Goal: Information Seeking & Learning: Learn about a topic

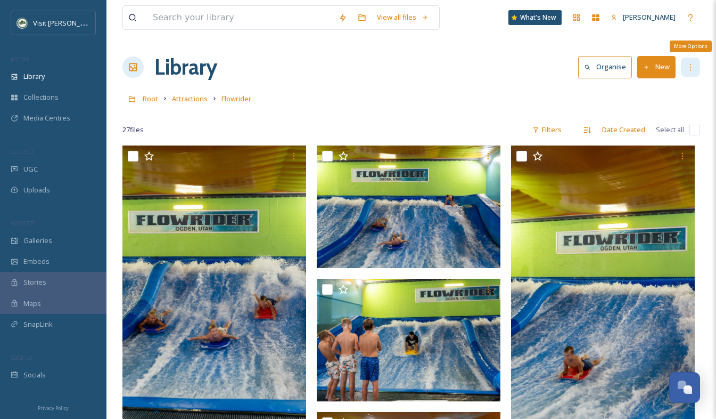
click at [691, 71] on icon at bounding box center [691, 67] width 9 height 9
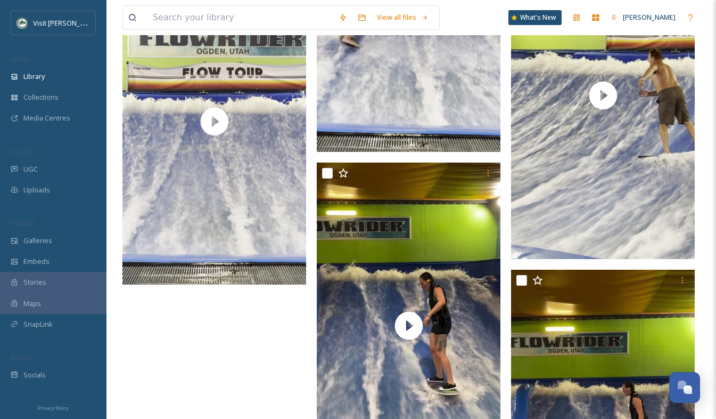
scroll to position [2112, 0]
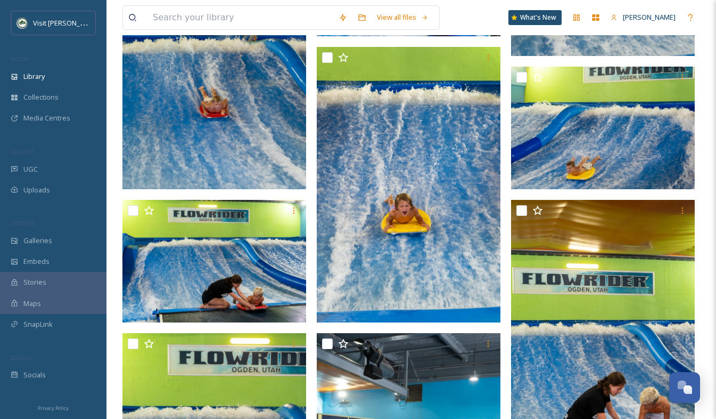
scroll to position [650, 0]
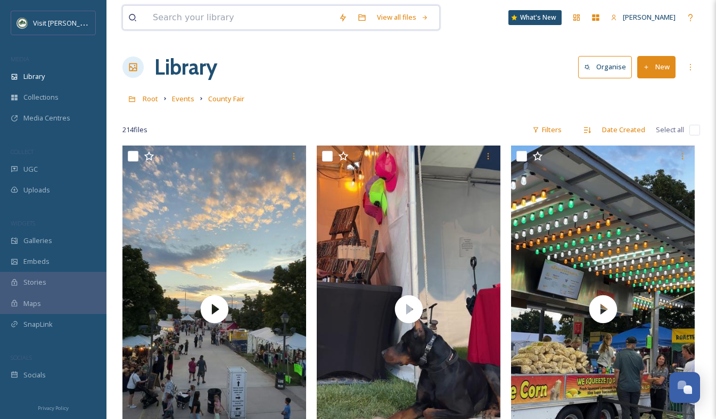
click at [163, 23] on input at bounding box center [241, 17] width 186 height 23
click at [35, 72] on span "Library" at bounding box center [33, 76] width 21 height 10
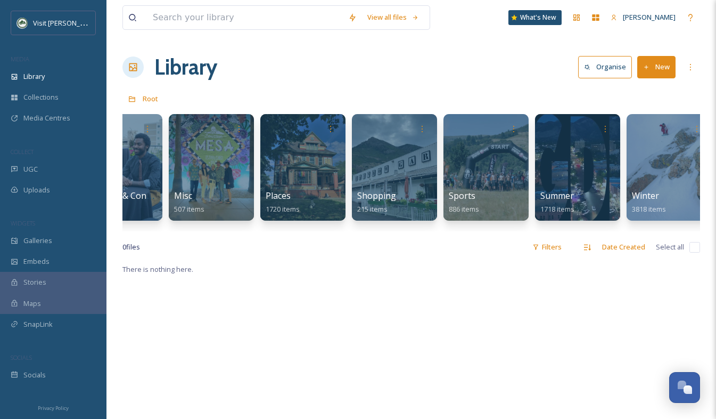
scroll to position [0, 705]
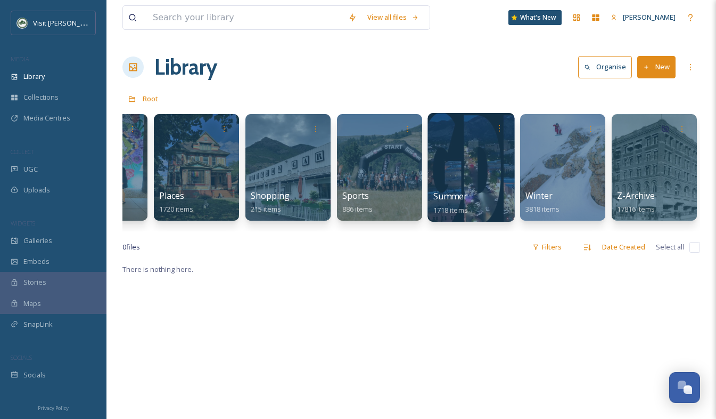
click at [480, 174] on div at bounding box center [471, 167] width 87 height 109
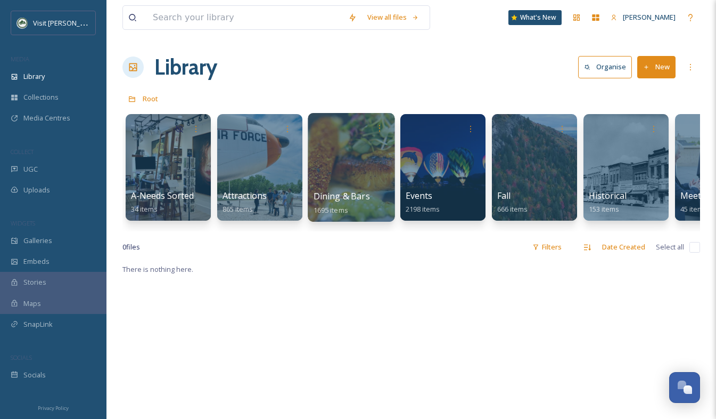
click at [337, 193] on span "Dining & Bars" at bounding box center [342, 196] width 56 height 12
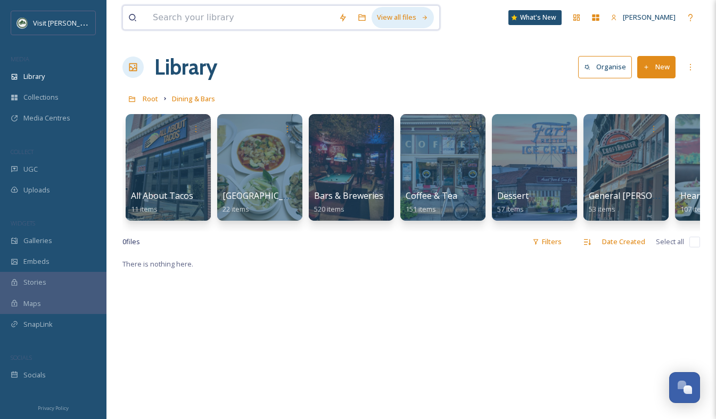
click at [394, 15] on div "View all files" at bounding box center [403, 17] width 62 height 21
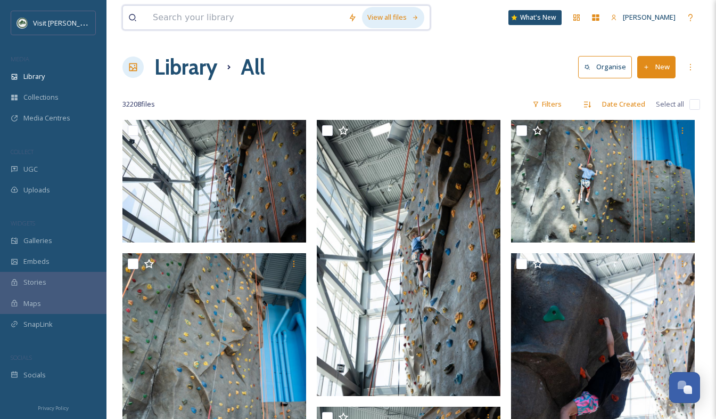
click at [403, 12] on div "View all files" at bounding box center [393, 17] width 62 height 21
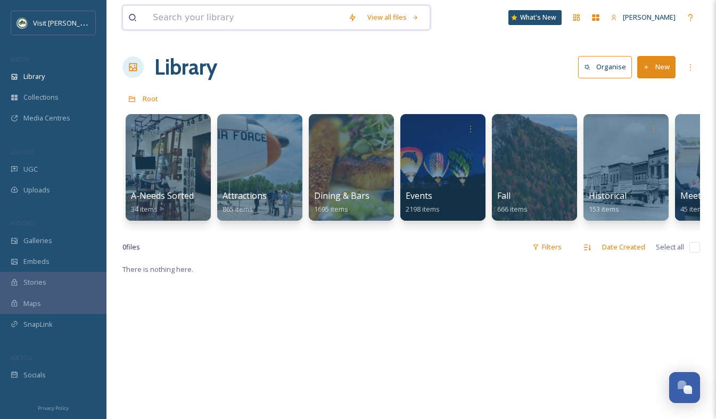
click at [225, 18] on input at bounding box center [245, 17] width 195 height 23
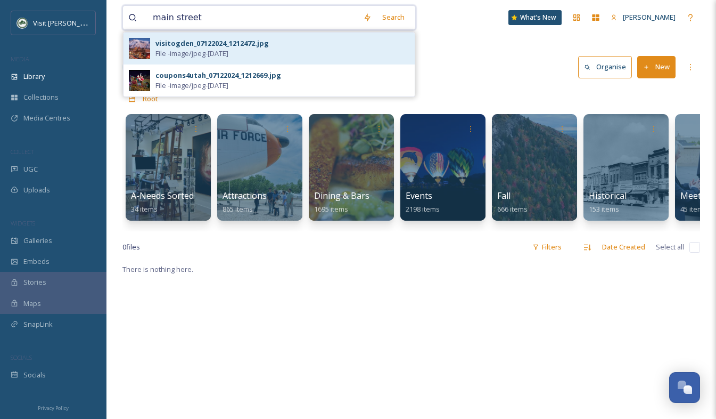
type input "main street"
click at [226, 54] on span "File - image/jpeg - [DATE]" at bounding box center [192, 53] width 73 height 10
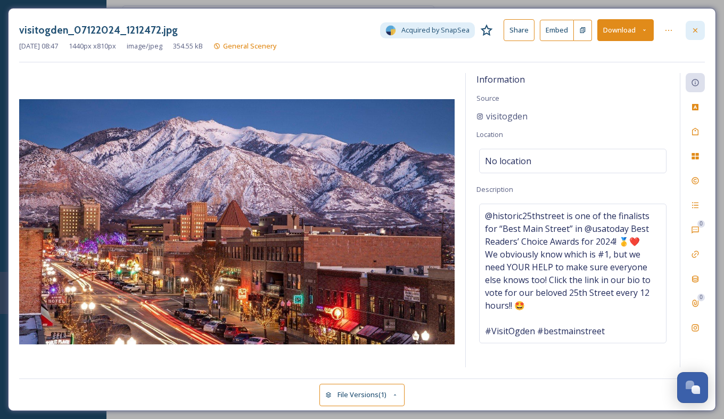
click at [698, 29] on icon at bounding box center [695, 30] width 9 height 9
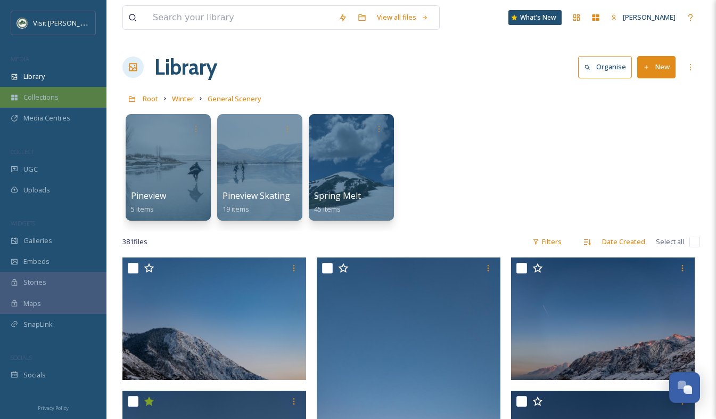
click at [61, 97] on div "Collections" at bounding box center [53, 97] width 107 height 21
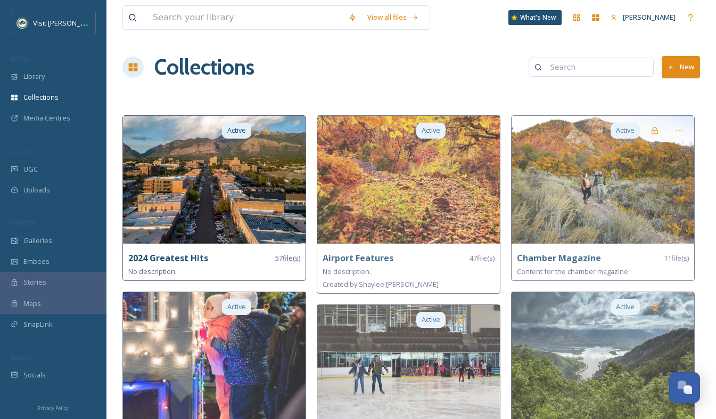
click at [182, 187] on img at bounding box center [214, 180] width 183 height 128
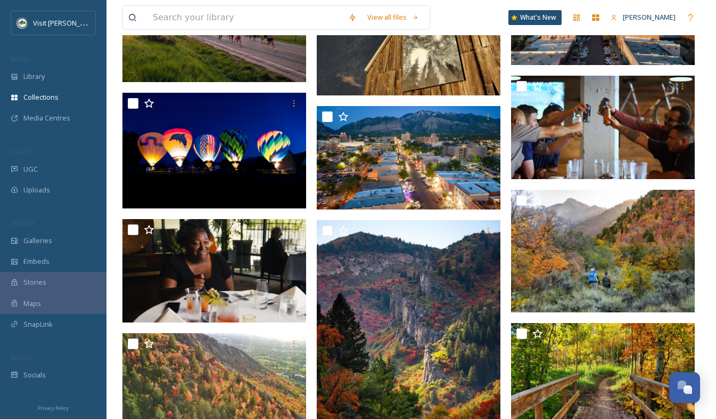
scroll to position [480, 0]
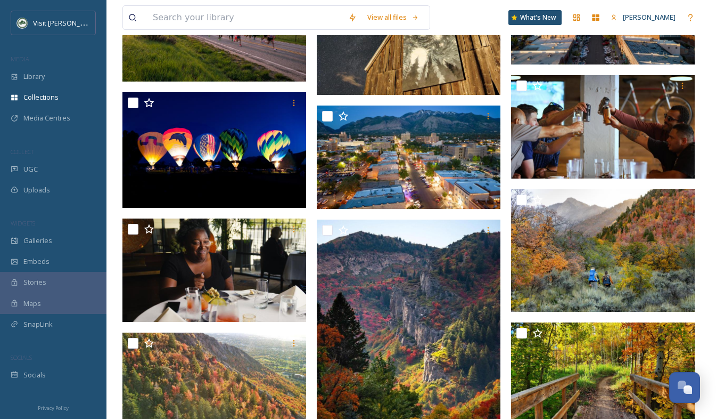
click at [423, 152] on img at bounding box center [409, 156] width 184 height 103
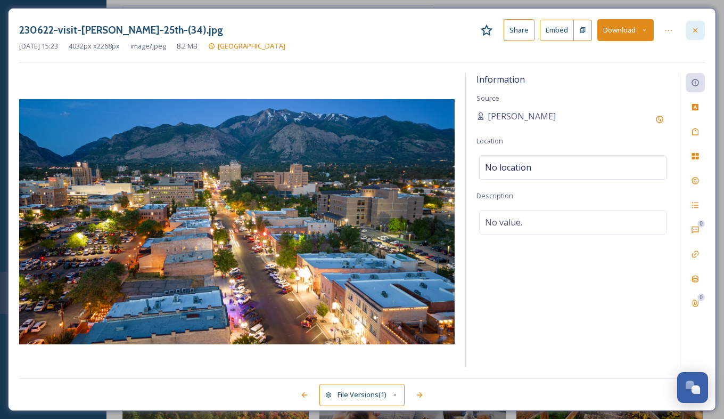
click at [698, 27] on icon at bounding box center [695, 30] width 9 height 9
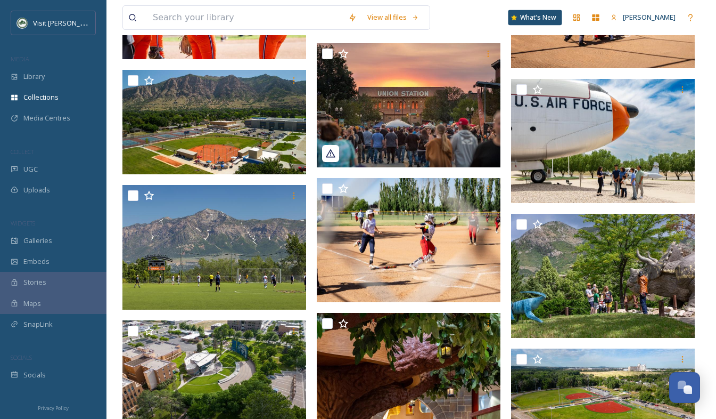
scroll to position [1252, 0]
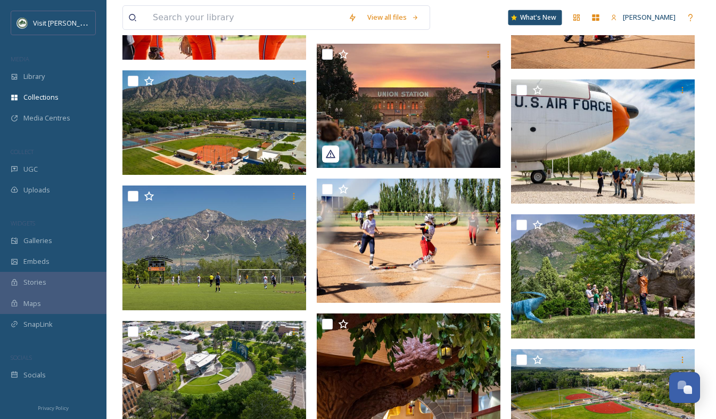
click at [550, 13] on div "What's New" at bounding box center [536, 17] width 54 height 15
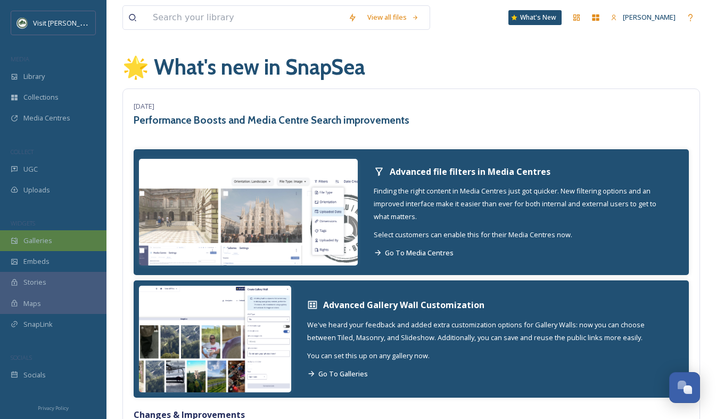
click at [46, 246] on div "Galleries" at bounding box center [53, 240] width 107 height 21
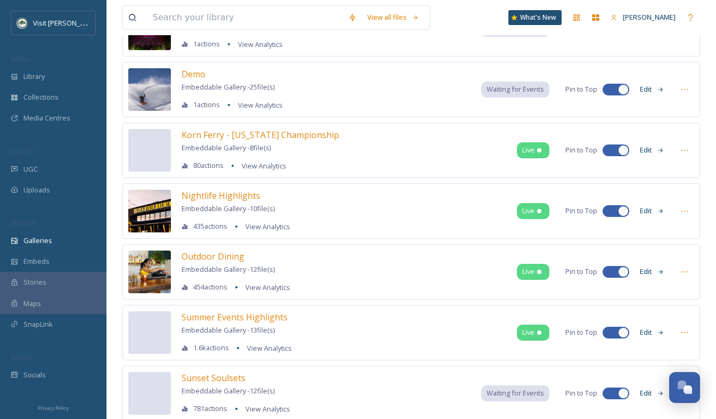
scroll to position [221, 0]
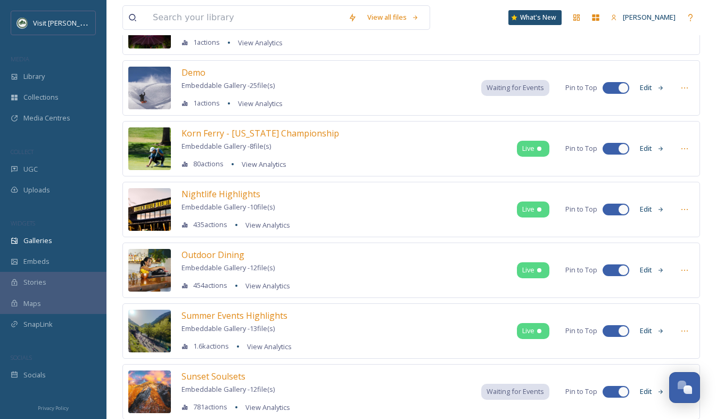
click at [155, 218] on img at bounding box center [149, 209] width 43 height 43
click at [199, 192] on span "Nightlife Highlights" at bounding box center [221, 194] width 79 height 12
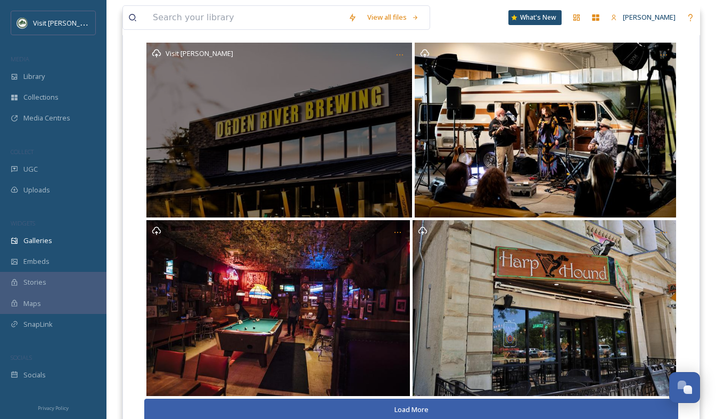
scroll to position [165, 0]
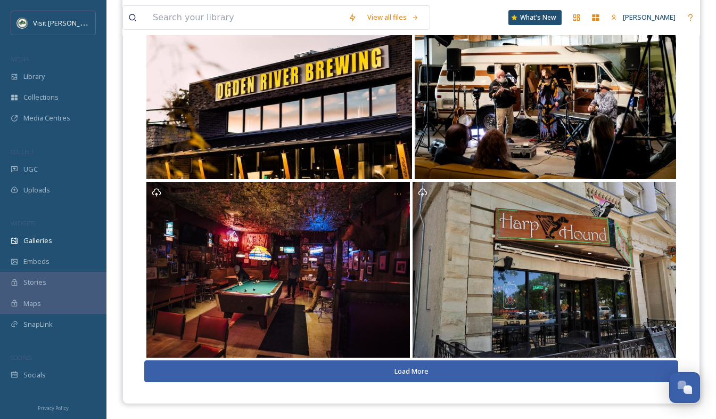
click at [350, 369] on button "Load More" at bounding box center [411, 371] width 534 height 22
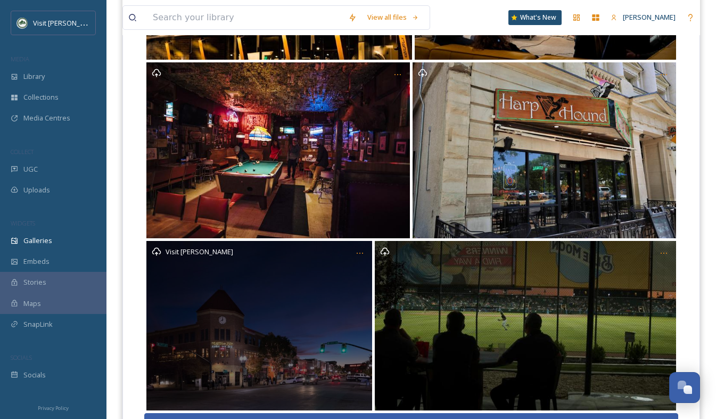
scroll to position [337, 0]
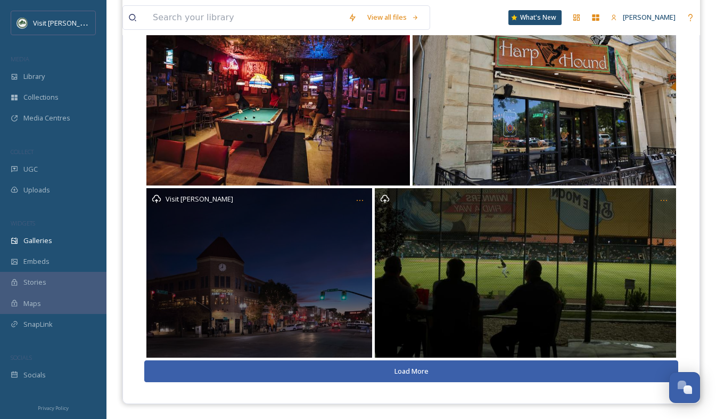
click at [420, 366] on button "Load More" at bounding box center [411, 371] width 534 height 22
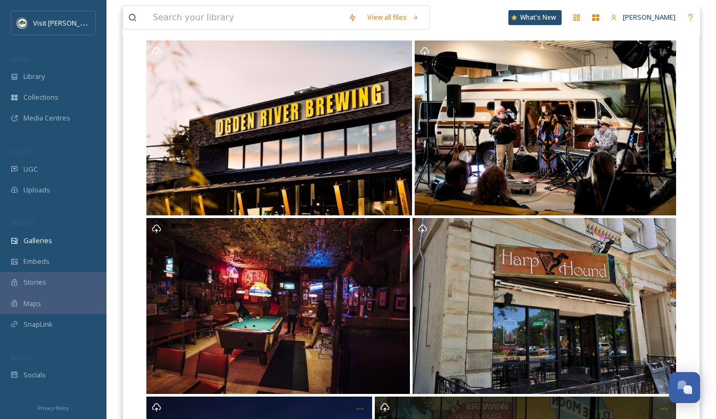
scroll to position [94, 0]
